Goal: Navigation & Orientation: Find specific page/section

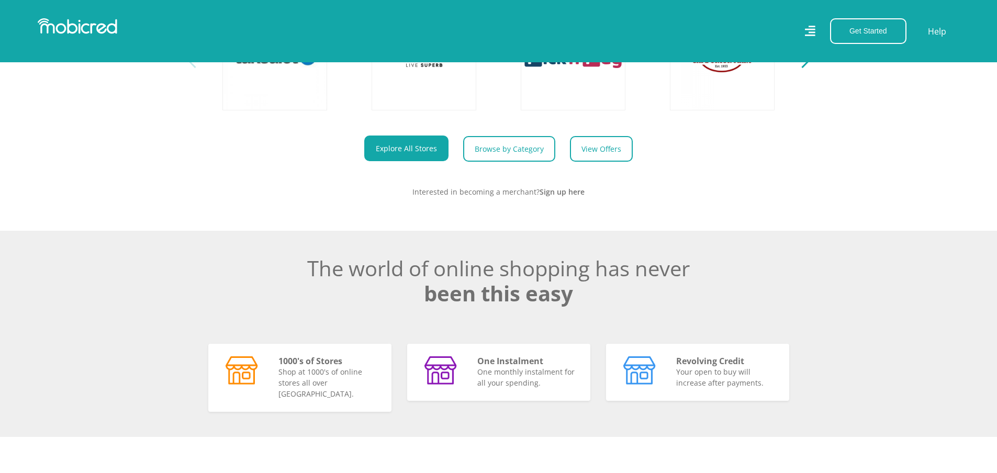
scroll to position [471, 0]
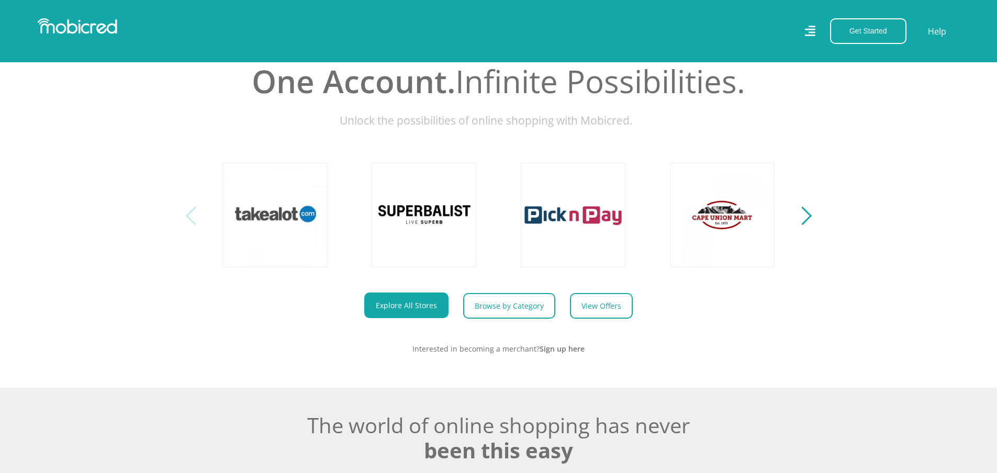
click at [806, 225] on div "Next" at bounding box center [802, 216] width 18 height 18
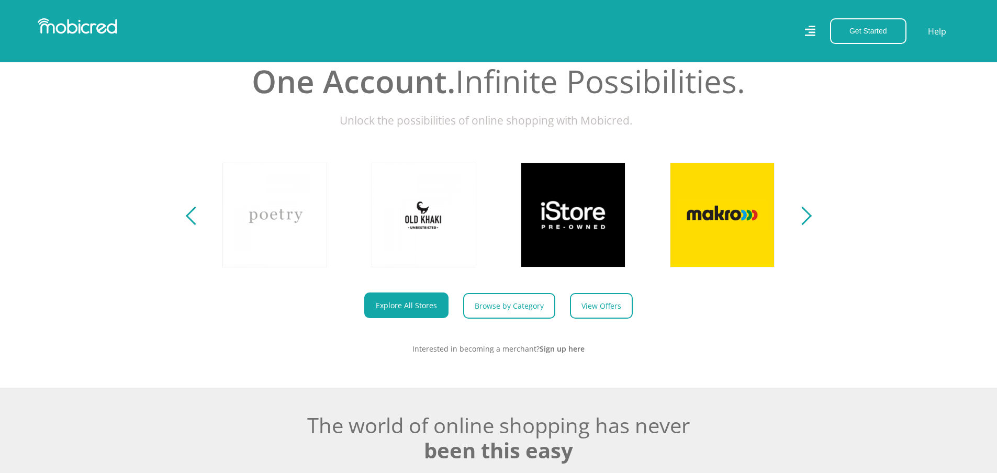
click at [806, 225] on div "Next" at bounding box center [802, 216] width 18 height 18
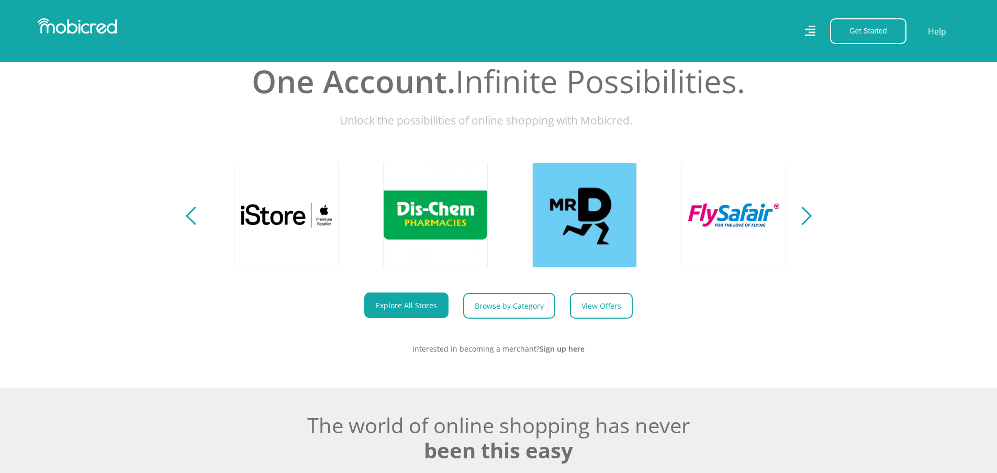
scroll to position [0, 1193]
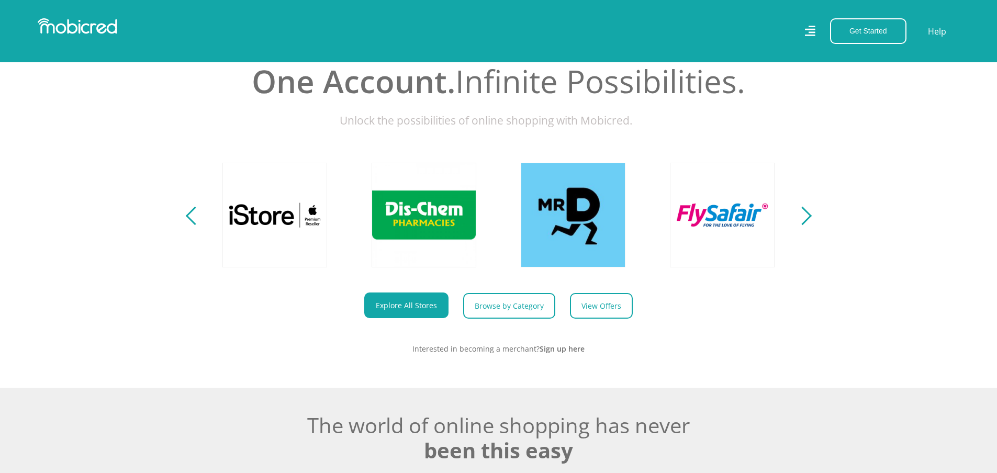
click at [806, 225] on div "Next" at bounding box center [802, 216] width 18 height 18
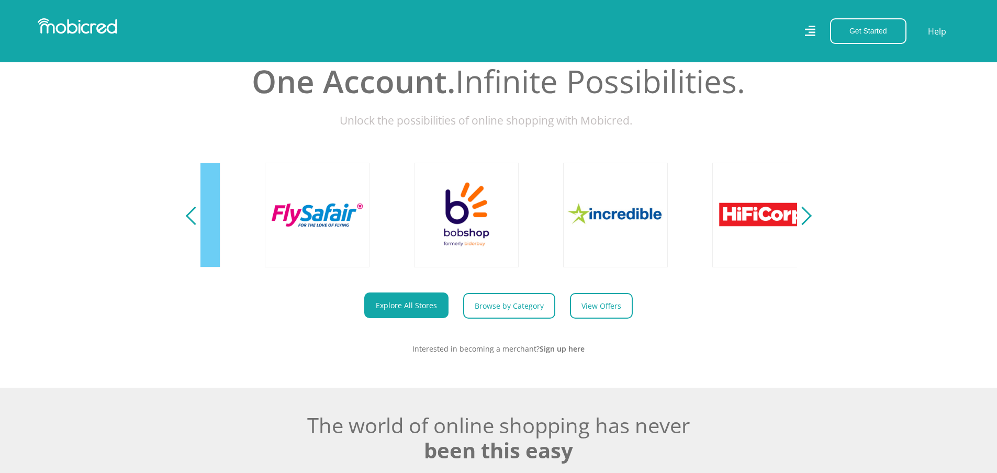
scroll to position [0, 1789]
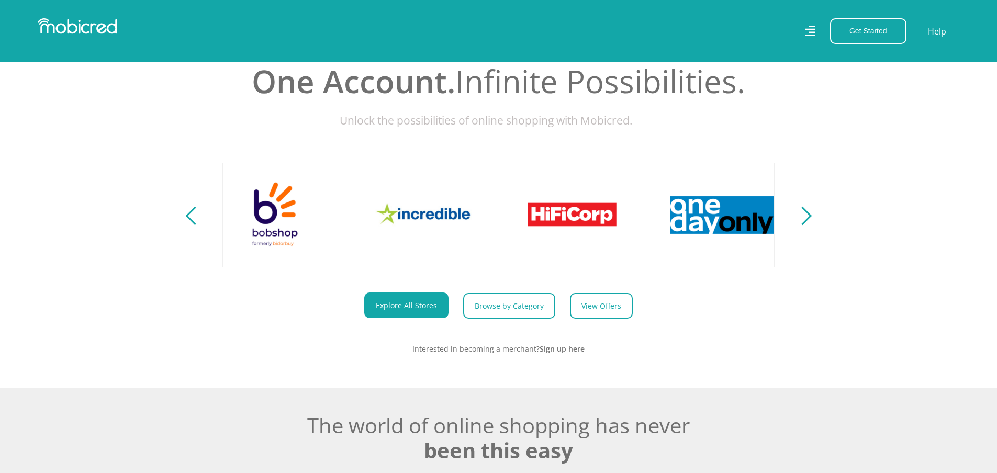
click at [806, 225] on div "Next" at bounding box center [802, 216] width 18 height 18
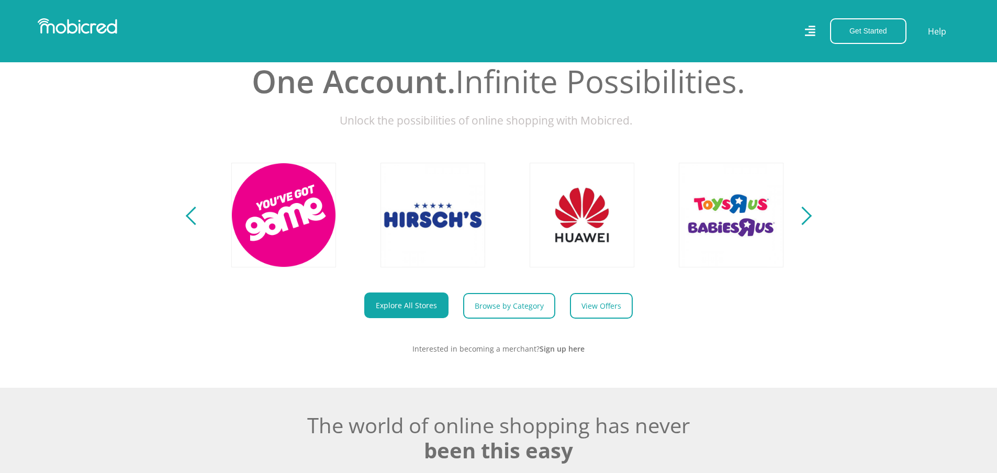
scroll to position [0, 2386]
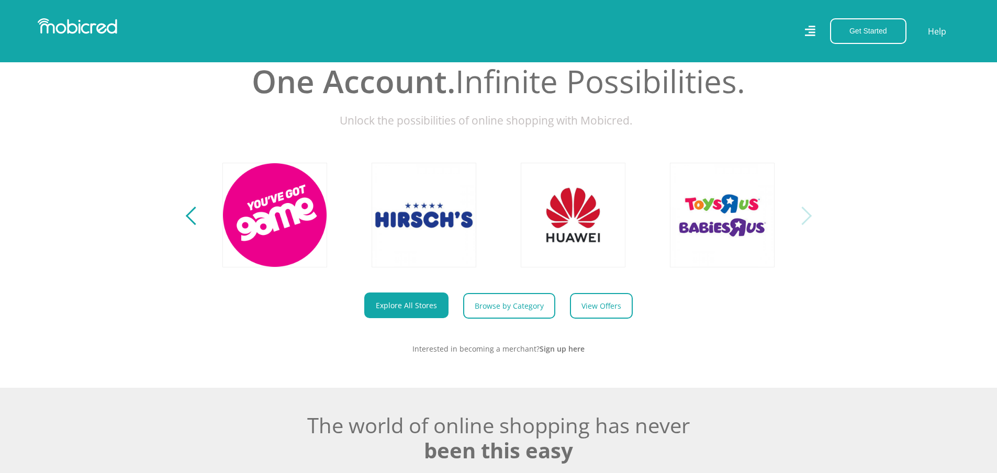
click at [806, 225] on div "Next" at bounding box center [802, 216] width 18 height 18
click at [802, 221] on div "Next" at bounding box center [802, 216] width 18 height 18
click at [429, 318] on link "Explore All Stores" at bounding box center [406, 305] width 84 height 26
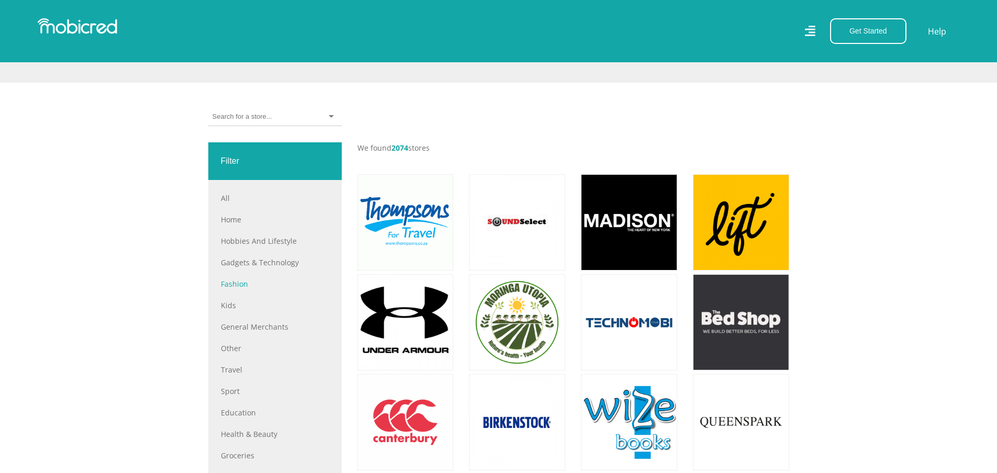
scroll to position [366, 0]
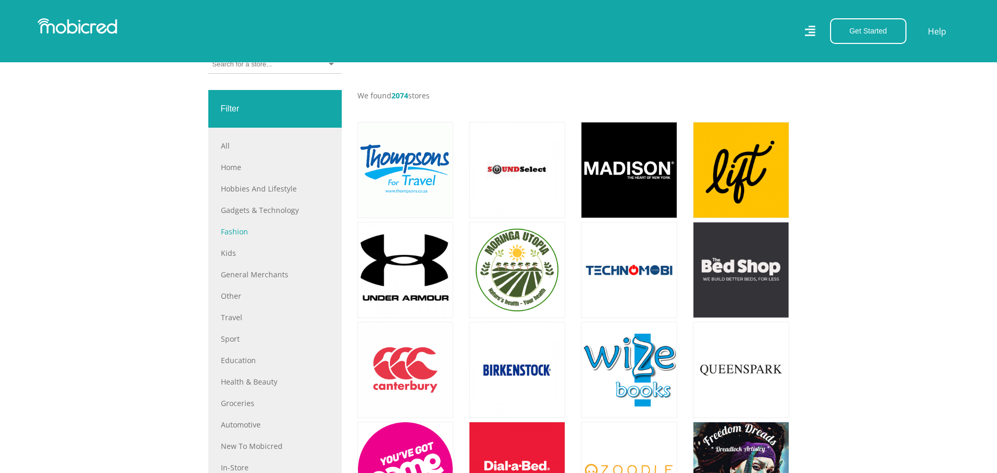
click at [244, 231] on link "Fashion" at bounding box center [275, 231] width 108 height 11
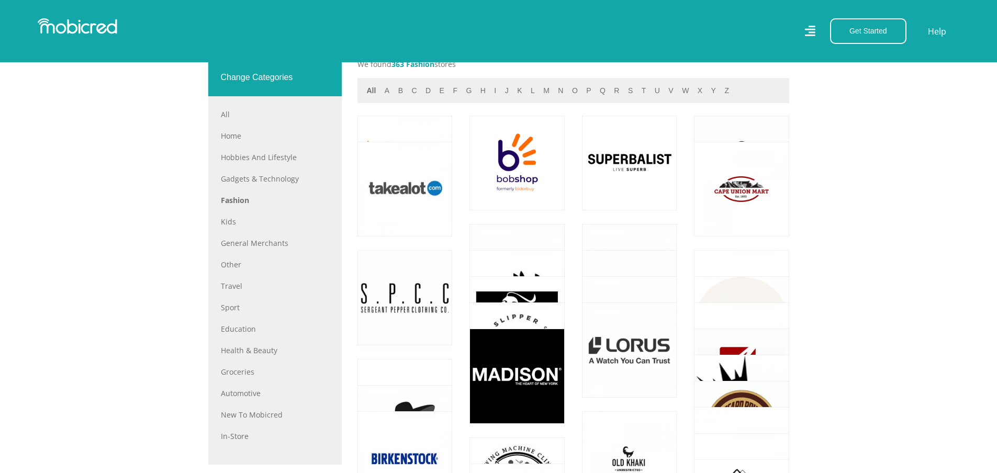
scroll to position [523, 0]
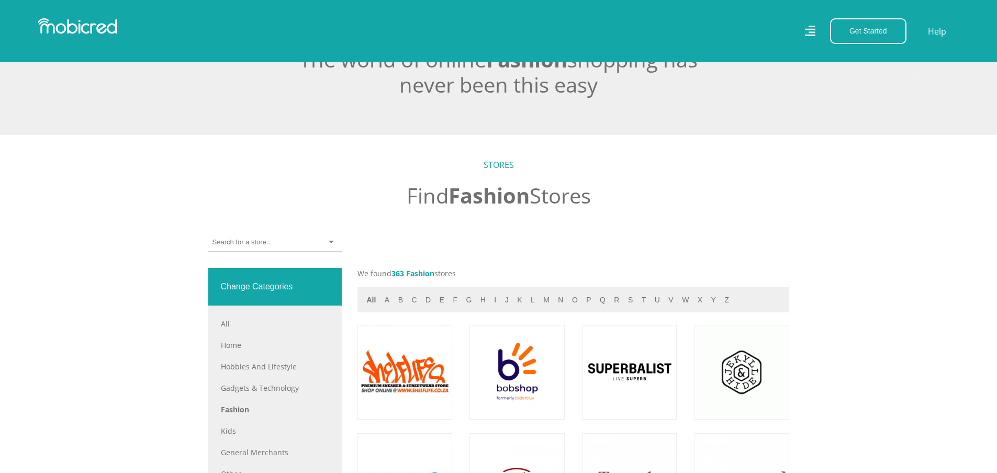
scroll to position [523, 0]
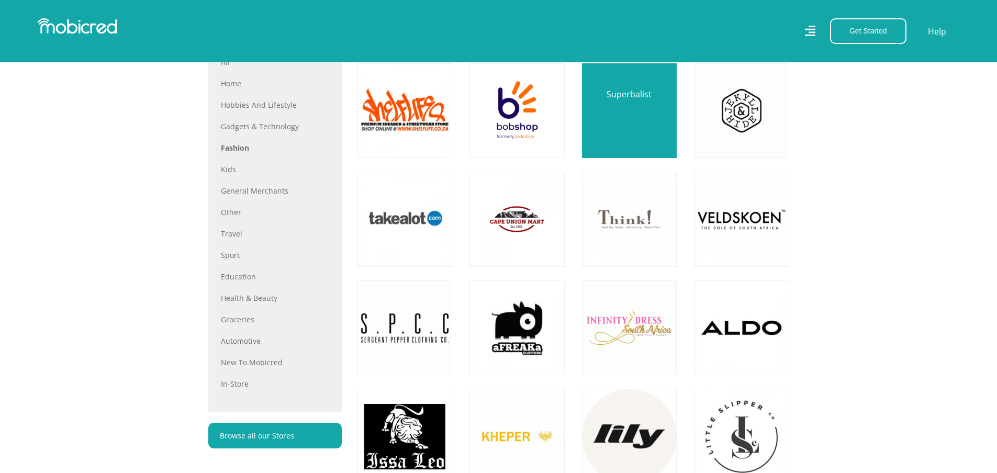
click at [653, 140] on link at bounding box center [628, 110] width 111 height 111
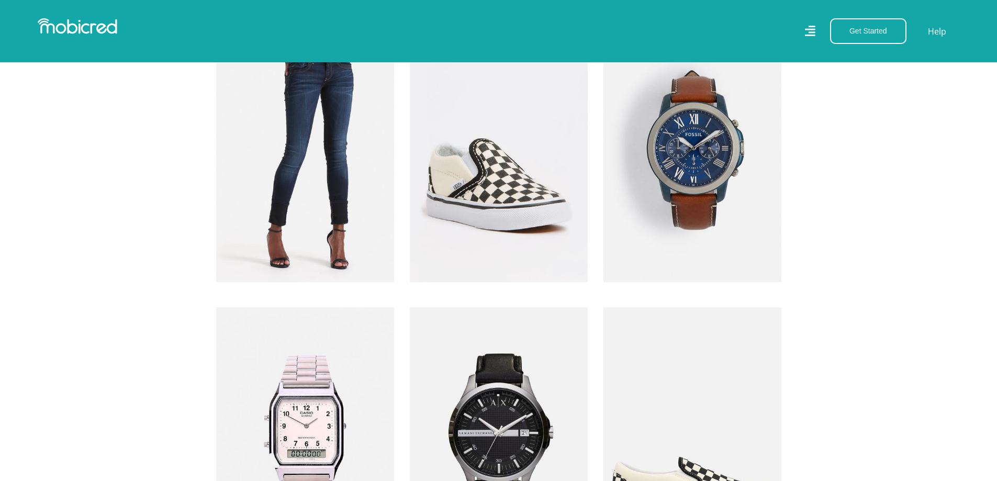
scroll to position [1674, 0]
